Goal: Task Accomplishment & Management: Complete application form

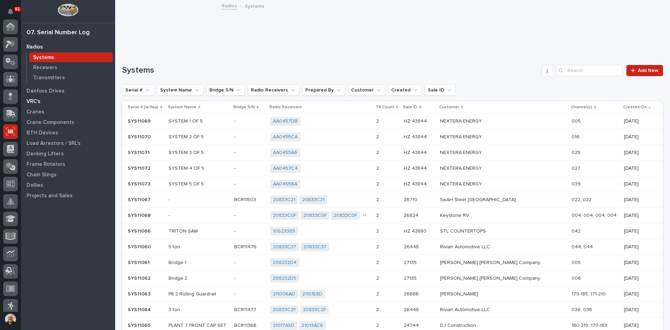
scroll to position [105, 0]
click at [54, 76] on p "Transmitters" at bounding box center [49, 78] width 32 height 6
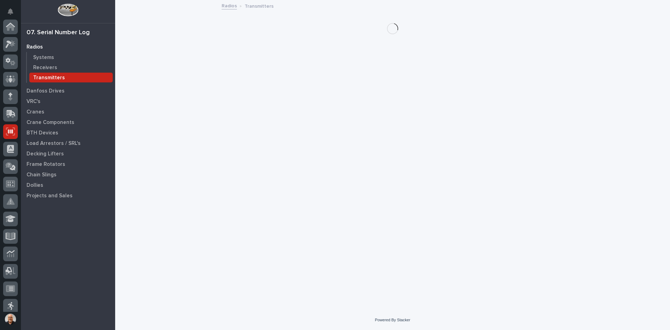
scroll to position [105, 0]
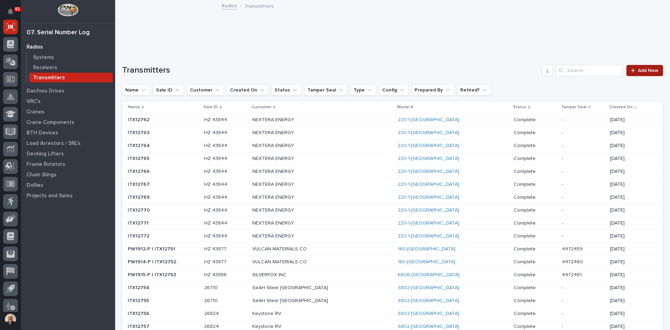
click at [645, 71] on span "Add New" at bounding box center [648, 70] width 21 height 5
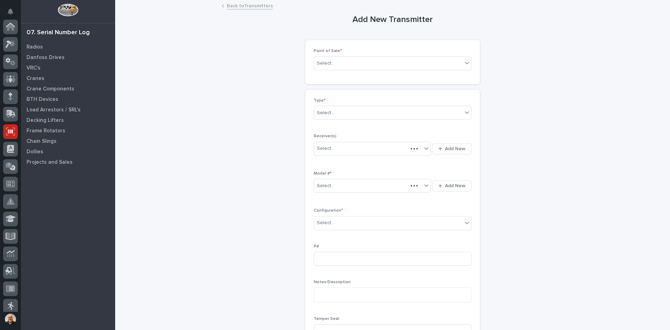
scroll to position [105, 0]
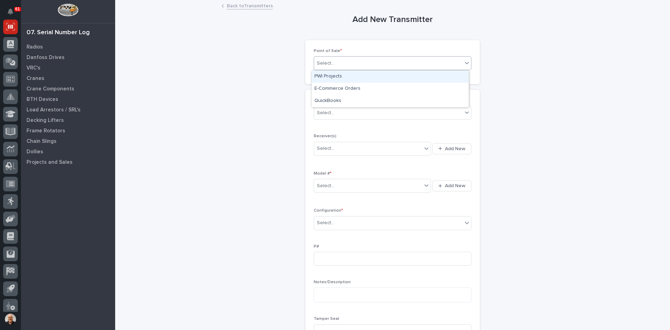
click at [343, 63] on div "Select..." at bounding box center [388, 64] width 148 height 12
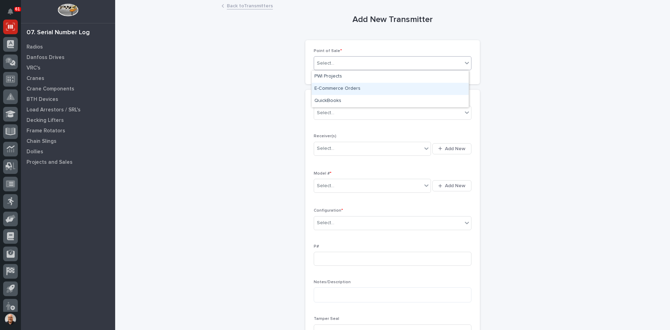
click at [334, 88] on div "E-Commerce Orders" at bounding box center [390, 89] width 157 height 12
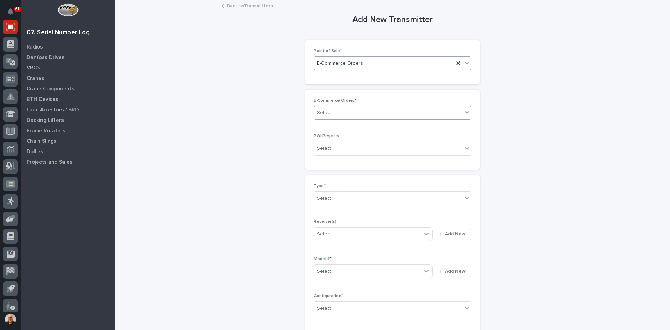
click at [335, 111] on input "text" at bounding box center [335, 113] width 1 height 6
type input "*****"
click at [337, 124] on div "HZ 44246" at bounding box center [390, 126] width 157 height 12
click at [334, 196] on div "Select..." at bounding box center [388, 199] width 148 height 12
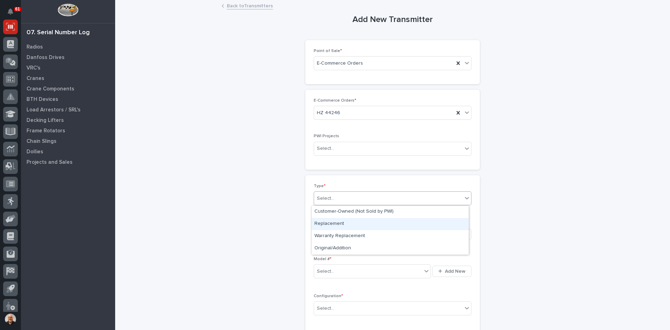
click at [333, 226] on div "Replacement" at bounding box center [390, 224] width 157 height 12
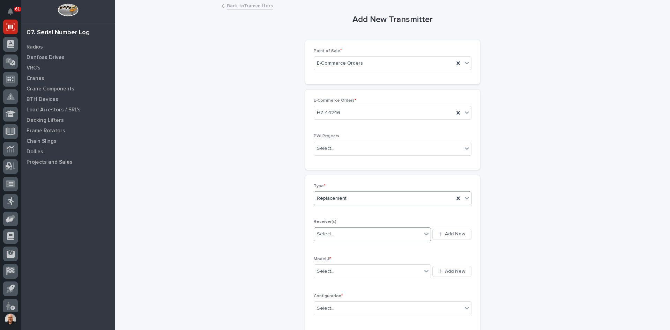
click at [335, 235] on div "Select..." at bounding box center [368, 234] width 108 height 12
type input "********"
click at [457, 233] on span "Add New" at bounding box center [455, 234] width 21 height 6
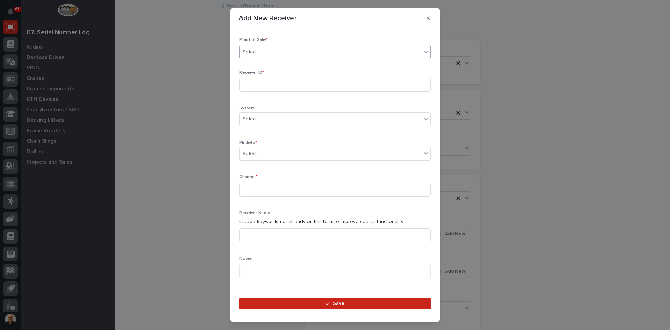
click at [269, 53] on div "Select..." at bounding box center [331, 52] width 182 height 12
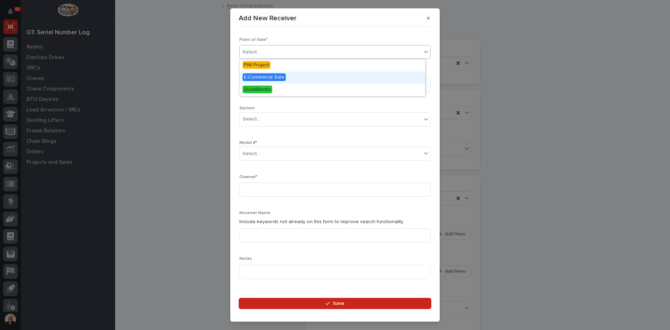
click at [267, 76] on span "E-Commerce Sale" at bounding box center [264, 77] width 43 height 8
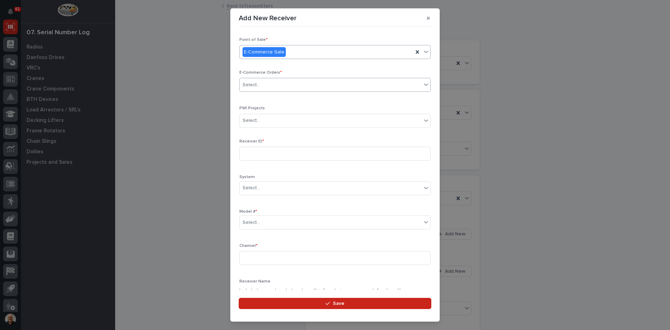
click at [262, 87] on div "Select..." at bounding box center [331, 85] width 182 height 12
type input "*****"
click at [263, 96] on div "HZ 44246" at bounding box center [332, 98] width 185 height 12
click at [259, 152] on input at bounding box center [334, 154] width 191 height 14
type input "2100C7E7"
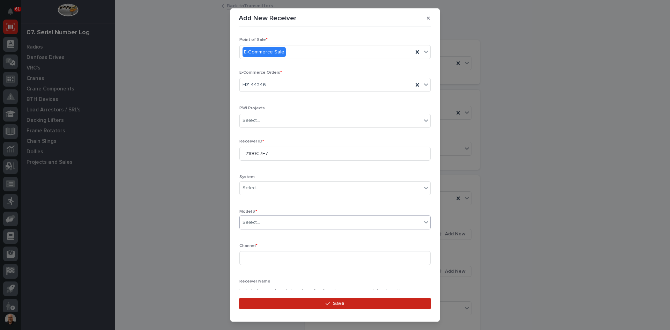
click at [268, 220] on div "Select..." at bounding box center [331, 223] width 182 height 12
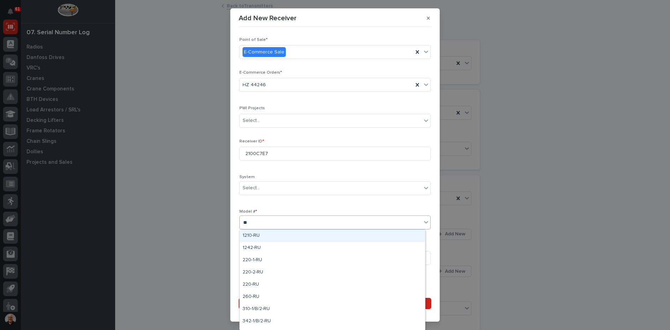
type input "***"
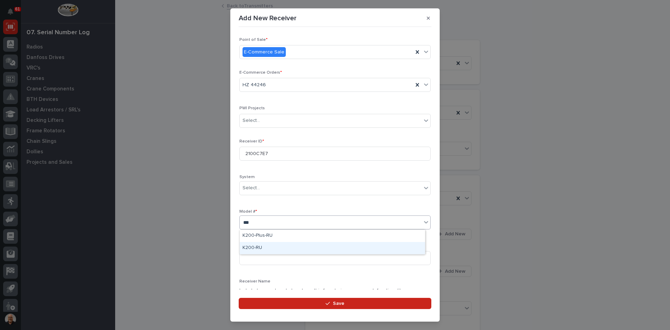
click at [255, 250] on div "K200-RU" at bounding box center [332, 248] width 185 height 12
click at [254, 258] on input at bounding box center [334, 258] width 191 height 14
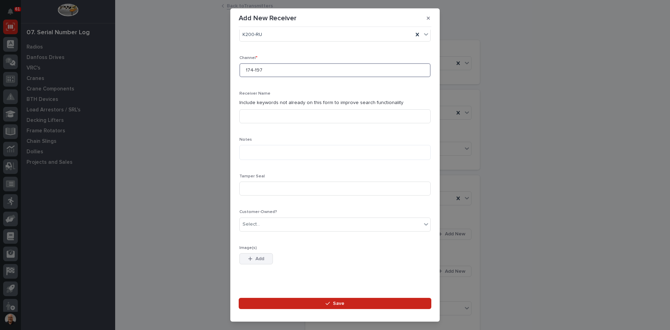
scroll to position [196, 0]
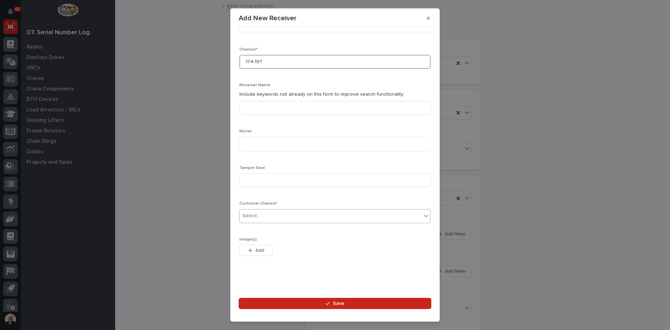
type input "174-197"
click at [256, 216] on div "Select..." at bounding box center [251, 215] width 17 height 7
click at [253, 229] on div "Yes" at bounding box center [332, 229] width 185 height 12
click at [336, 301] on span "Save" at bounding box center [339, 303] width 12 height 6
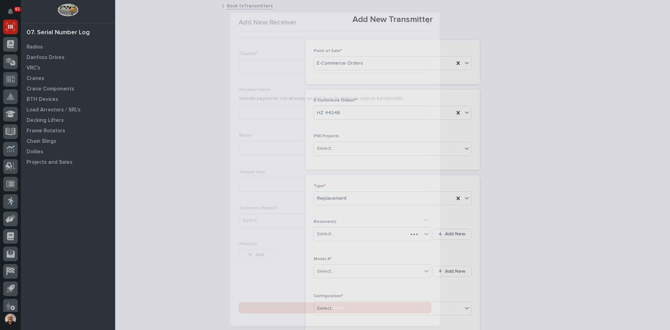
scroll to position [0, 0]
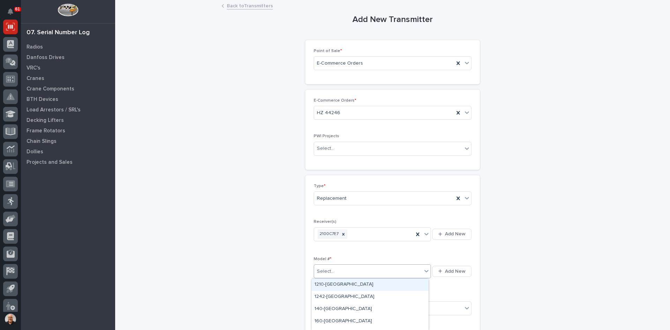
click at [333, 267] on div "Select..." at bounding box center [368, 272] width 108 height 12
type input "***"
click at [328, 296] on div "K200-[GEOGRAPHIC_DATA]" at bounding box center [370, 297] width 117 height 12
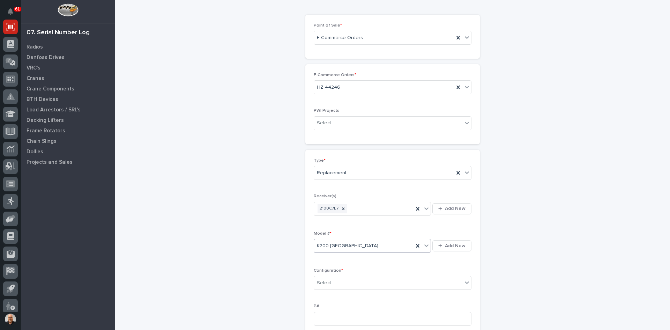
scroll to position [105, 0]
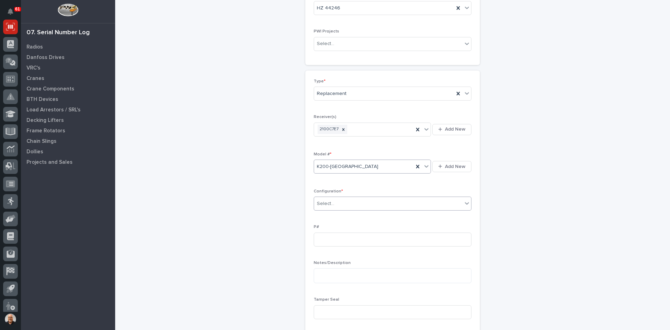
click at [328, 205] on div "Select..." at bounding box center [325, 203] width 17 height 7
click at [325, 215] on div "Standard" at bounding box center [390, 217] width 157 height 12
click at [321, 240] on input at bounding box center [393, 239] width 158 height 14
type input "PW1920-P"
click at [323, 313] on input at bounding box center [393, 312] width 158 height 14
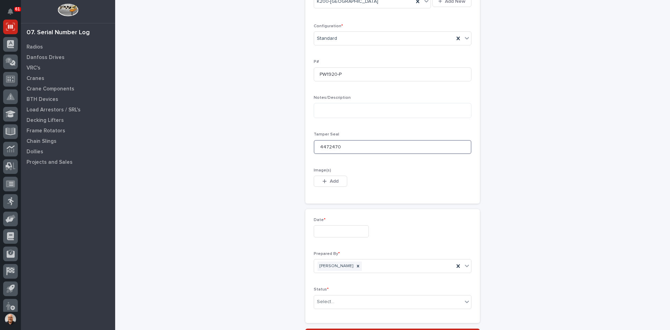
scroll to position [314, 0]
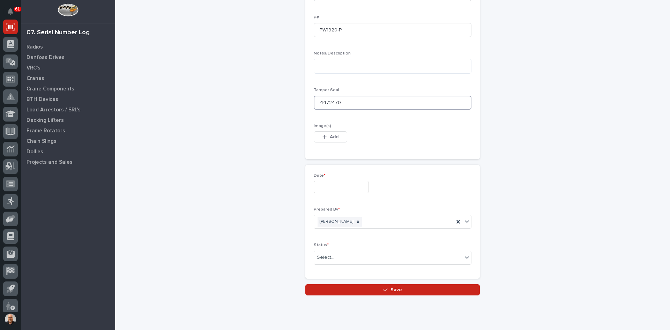
type input "4472470"
click at [334, 185] on input "text" at bounding box center [341, 187] width 55 height 12
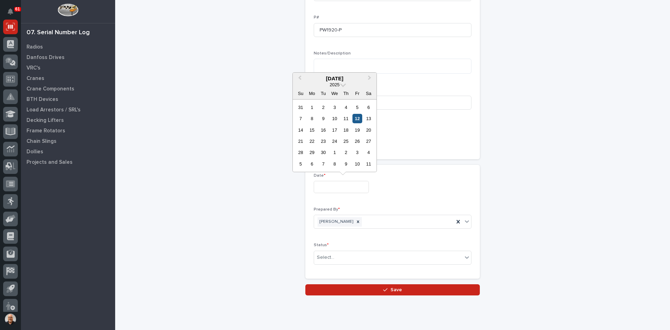
click at [357, 118] on div "12" at bounding box center [357, 118] width 9 height 9
type input "**********"
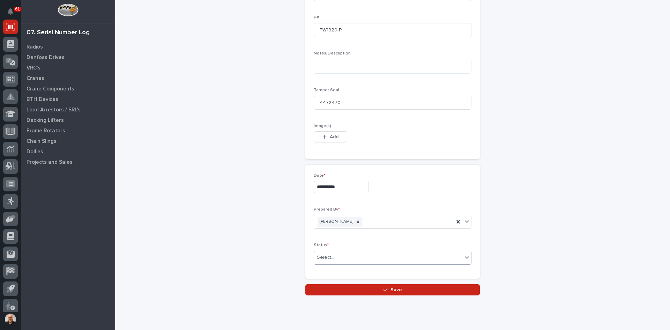
click at [334, 255] on div "Select..." at bounding box center [388, 258] width 148 height 12
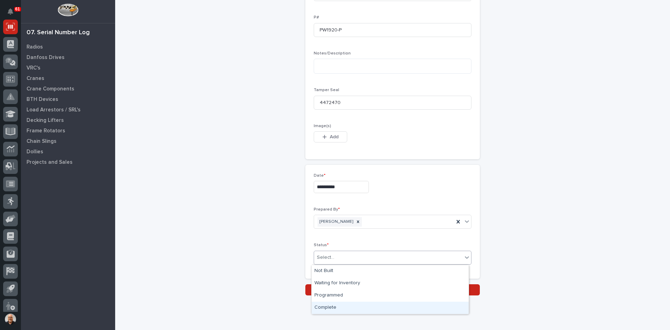
click at [329, 307] on div "Complete" at bounding box center [390, 308] width 157 height 12
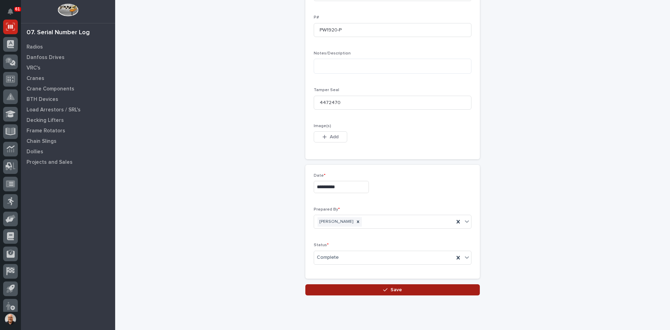
click at [408, 289] on button "Save" at bounding box center [392, 289] width 175 height 11
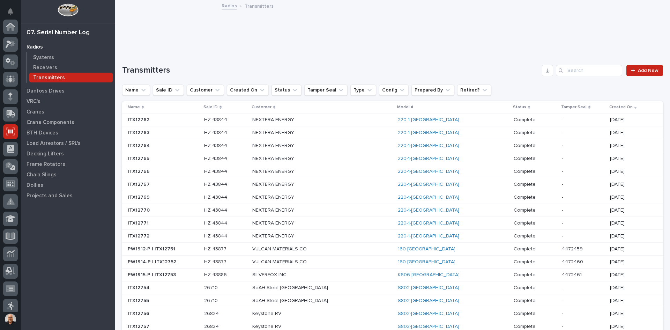
scroll to position [105, 0]
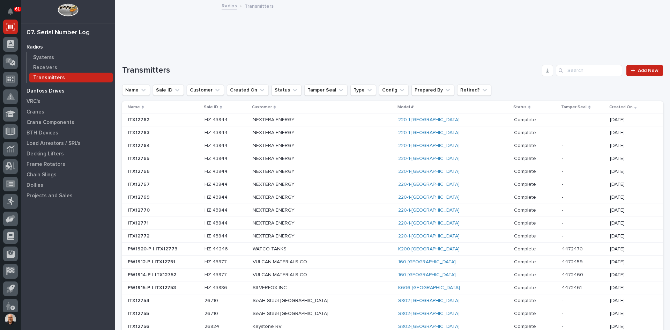
click at [39, 91] on p "Danfoss Drives" at bounding box center [46, 91] width 38 height 6
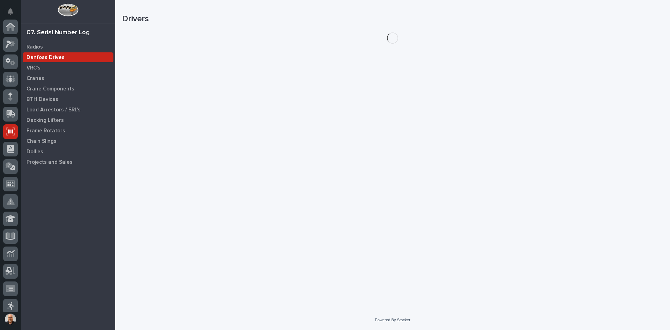
scroll to position [105, 0]
